Goal: Information Seeking & Learning: Learn about a topic

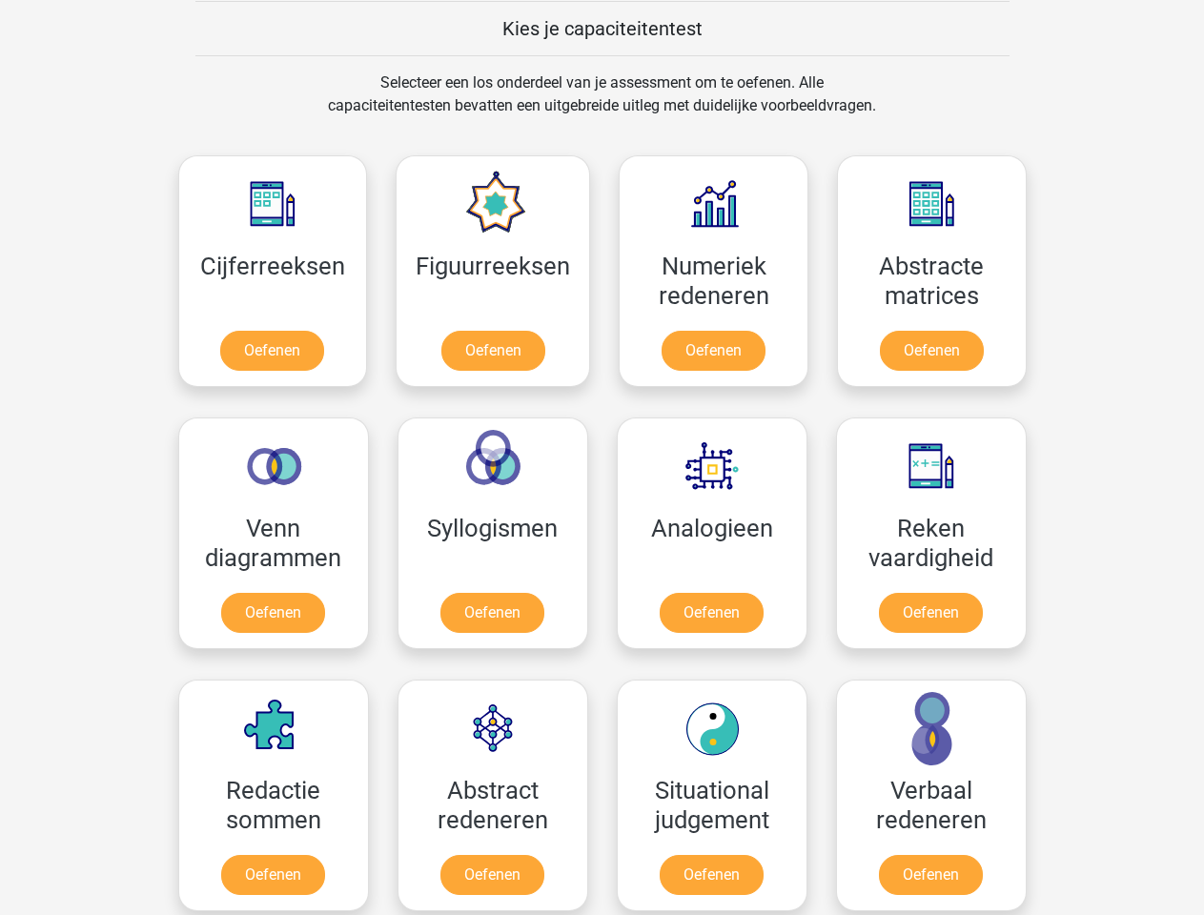
scroll to position [739, 0]
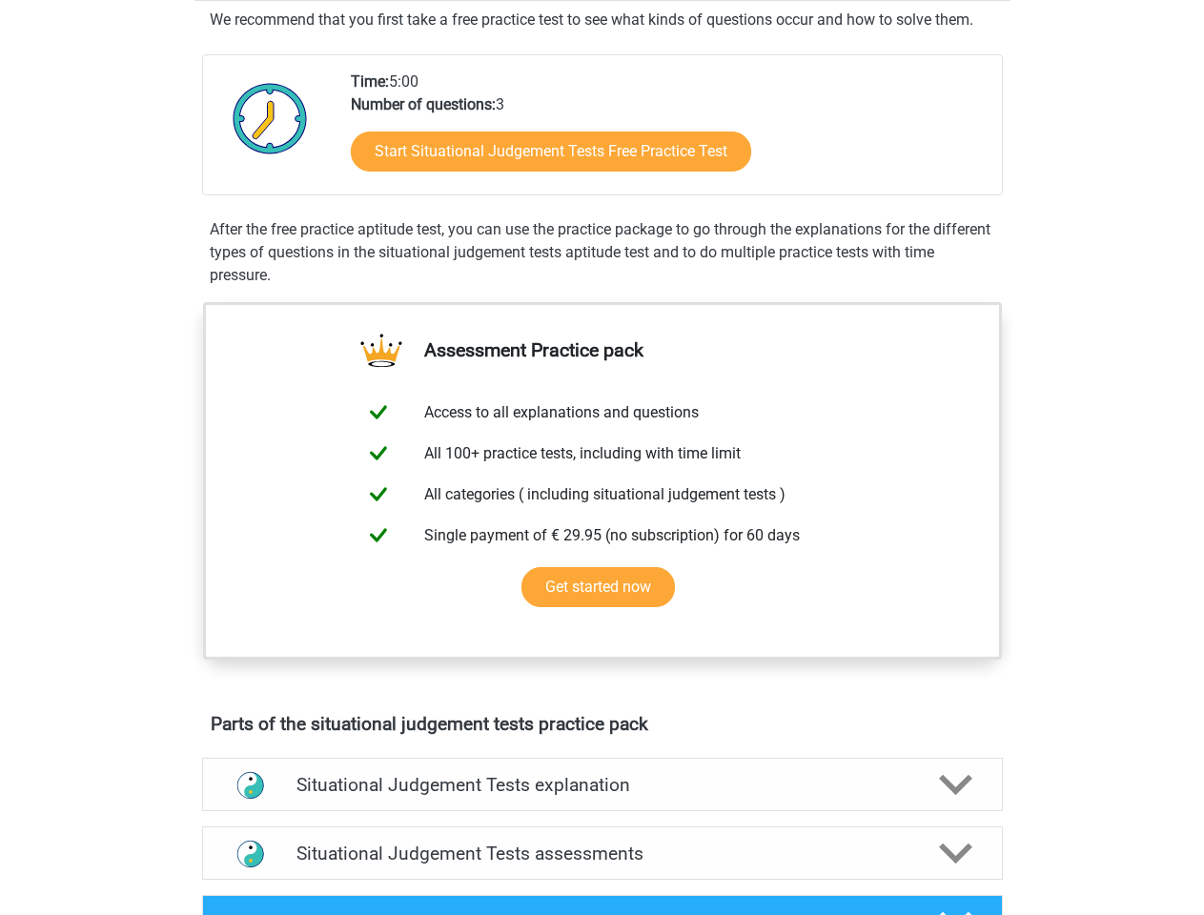
scroll to position [366, 0]
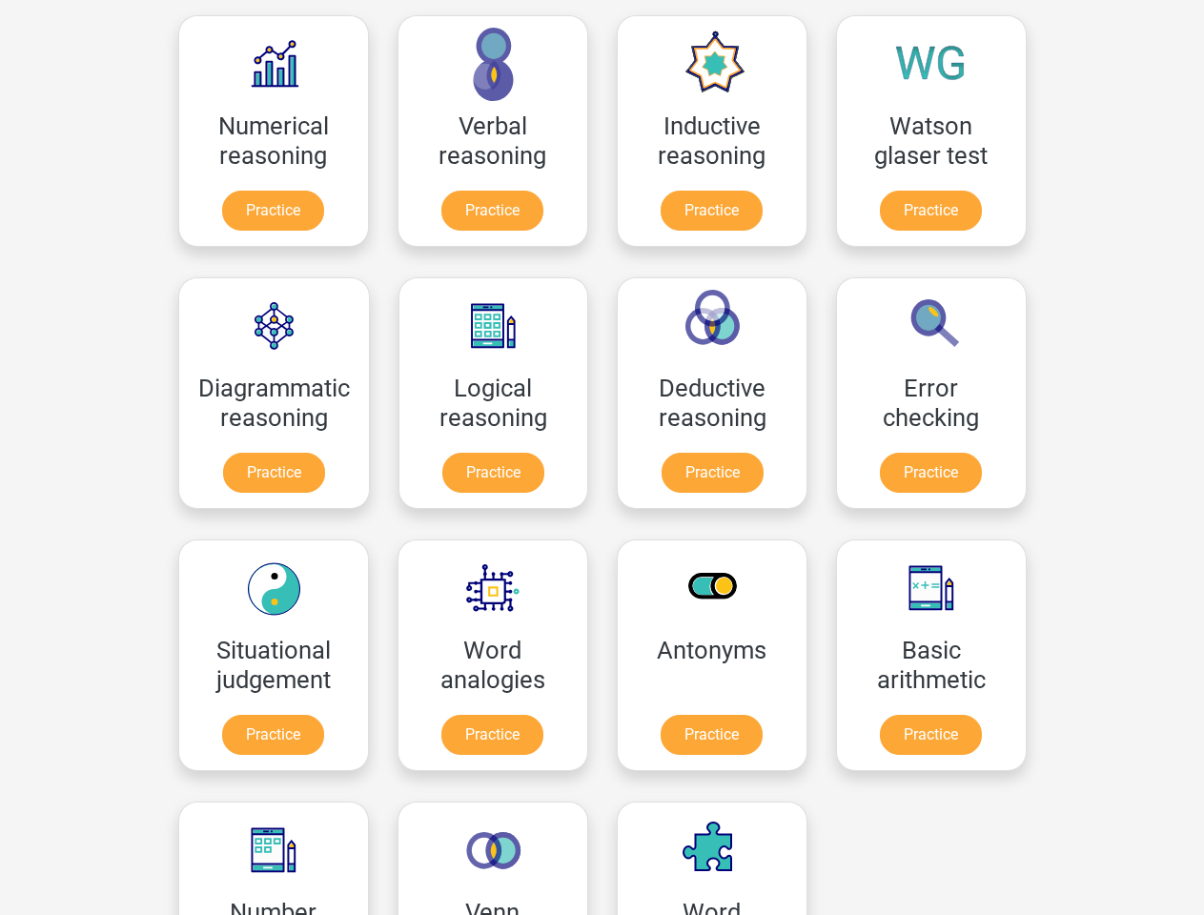
scroll to position [303, 0]
